Goal: Complete application form

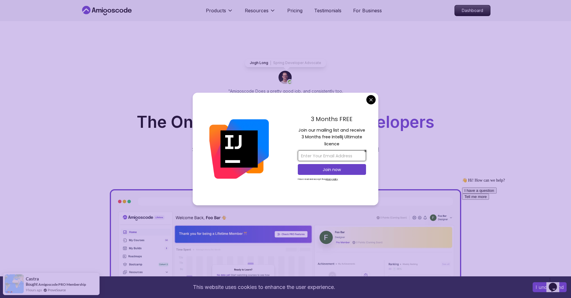
click at [320, 155] on input "email" at bounding box center [332, 155] width 68 height 11
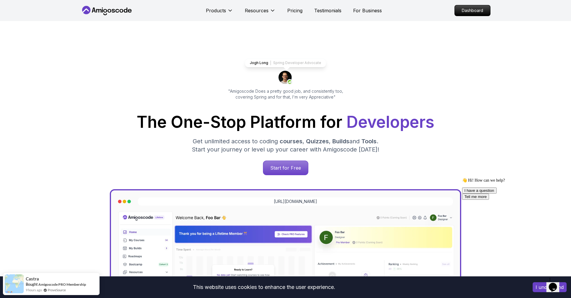
click at [472, 7] on p "Dashboard" at bounding box center [473, 11] width 34 height 10
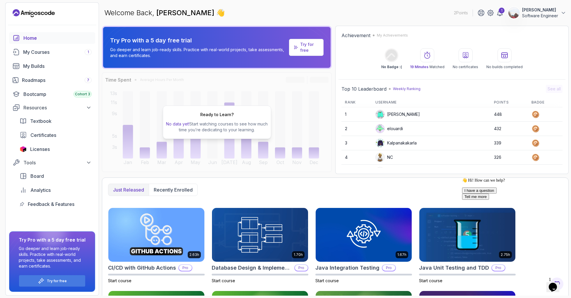
click at [549, 14] on p "Software Engineer" at bounding box center [540, 16] width 36 height 6
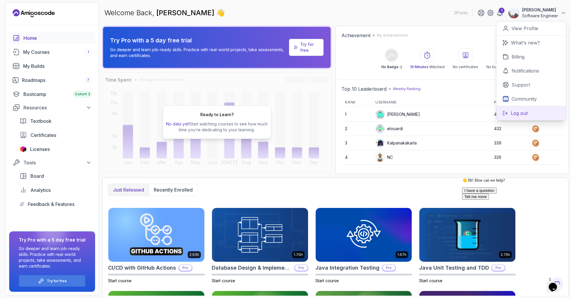
click at [520, 112] on p "Log out" at bounding box center [519, 113] width 17 height 7
click at [519, 113] on p "Log out" at bounding box center [519, 113] width 17 height 7
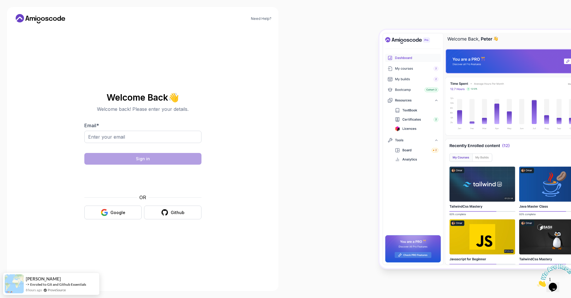
click at [372, 97] on body "Need Help? Welcome Back 👋 Welcome back! Please enter your details. Email * Sign…" at bounding box center [285, 149] width 571 height 298
click at [115, 211] on div "Google" at bounding box center [117, 213] width 15 height 6
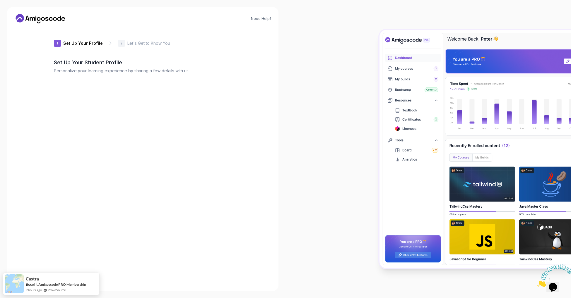
type input "dynamicdeerf0d03"
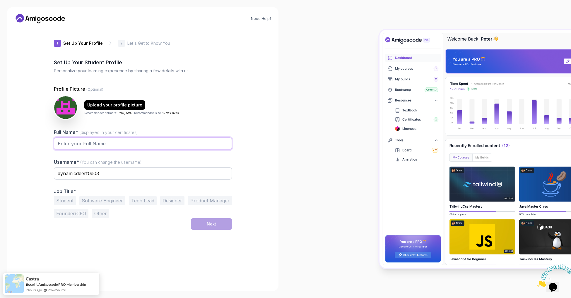
click at [119, 147] on input "Full Name* (displayed in your certificates)" at bounding box center [143, 144] width 178 height 12
type input "Nyakoria"
click at [88, 173] on input "dynamicdeerf0d03" at bounding box center [143, 173] width 178 height 12
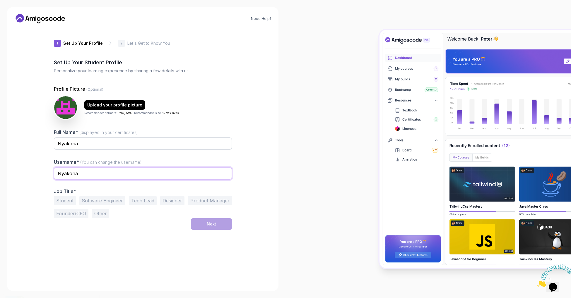
type input "Nyakoria"
drag, startPoint x: 88, startPoint y: 173, endPoint x: 88, endPoint y: 259, distance: 86.1
click at [88, 259] on div "1 Set Up Your Profile 1 Set Up Your Profile 2 Let's Get to Know You Set Up Your…" at bounding box center [143, 156] width 178 height 256
click at [101, 202] on button "Software Engineer" at bounding box center [102, 200] width 46 height 9
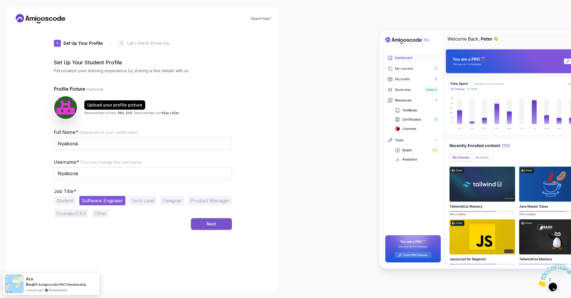
click at [206, 225] on button "Next" at bounding box center [211, 224] width 41 height 12
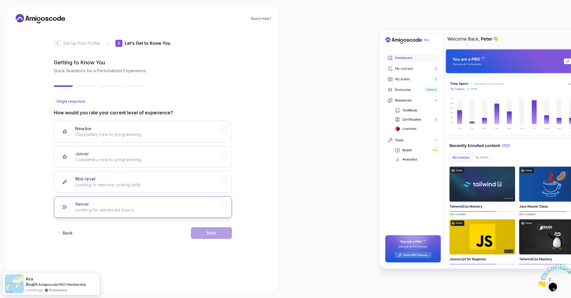
click at [153, 210] on p "Looking for advanced topics." at bounding box center [148, 210] width 146 height 6
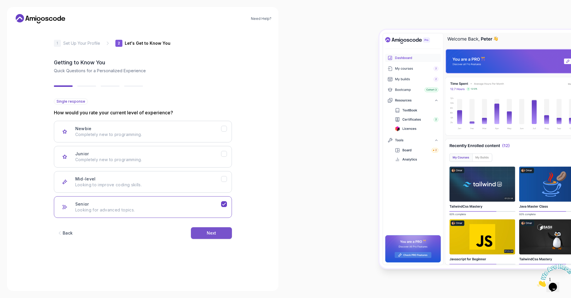
click at [210, 235] on div "Next" at bounding box center [211, 233] width 9 height 6
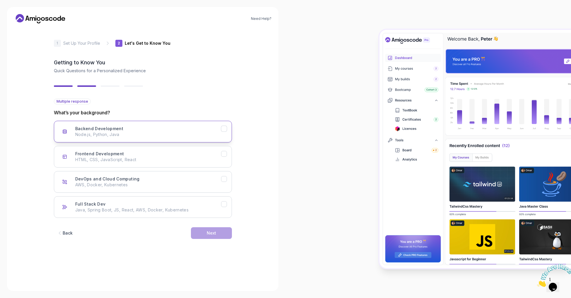
click at [183, 133] on p "Node.js, Python, Java" at bounding box center [148, 135] width 146 height 6
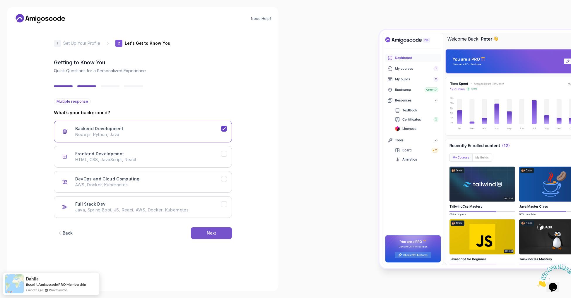
click at [216, 233] on button "Next" at bounding box center [211, 233] width 41 height 12
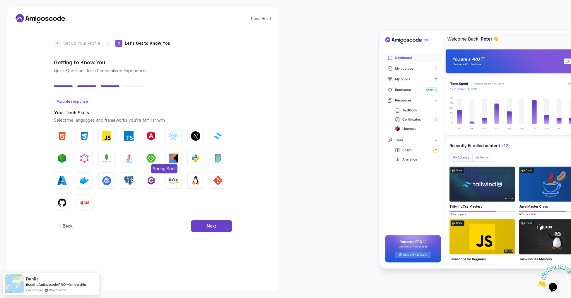
click at [150, 160] on img "button" at bounding box center [150, 158] width 9 height 9
click at [216, 224] on button "Next" at bounding box center [211, 226] width 41 height 12
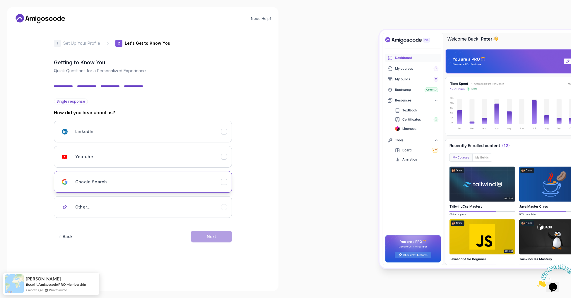
click at [138, 187] on div "Google Search" at bounding box center [148, 182] width 146 height 12
click at [212, 236] on div "Next" at bounding box center [211, 237] width 9 height 6
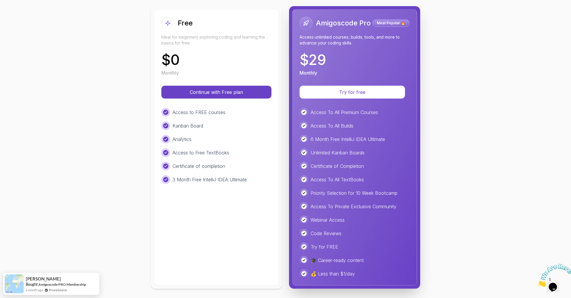
scroll to position [66, 0]
click at [350, 92] on p "Try for free" at bounding box center [352, 92] width 87 height 7
click at [204, 93] on p "Continue with Free plan" at bounding box center [216, 92] width 91 height 7
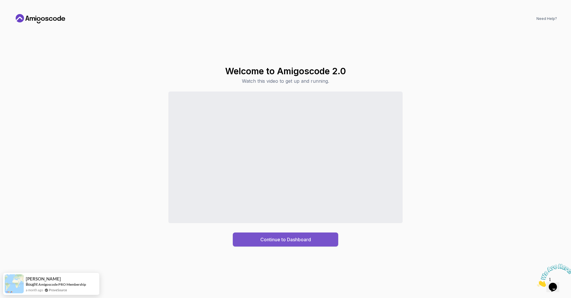
click at [303, 237] on div "Continue to Dashboard" at bounding box center [285, 239] width 51 height 7
